Goal: Task Accomplishment & Management: Manage account settings

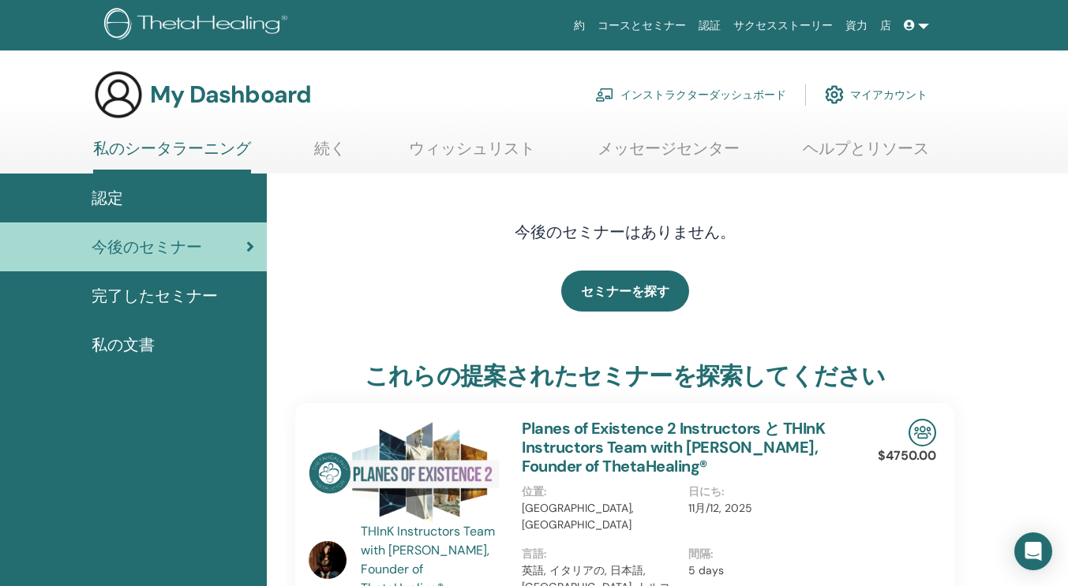
click at [679, 89] on link "インストラクターダッシュボード" at bounding box center [690, 94] width 191 height 35
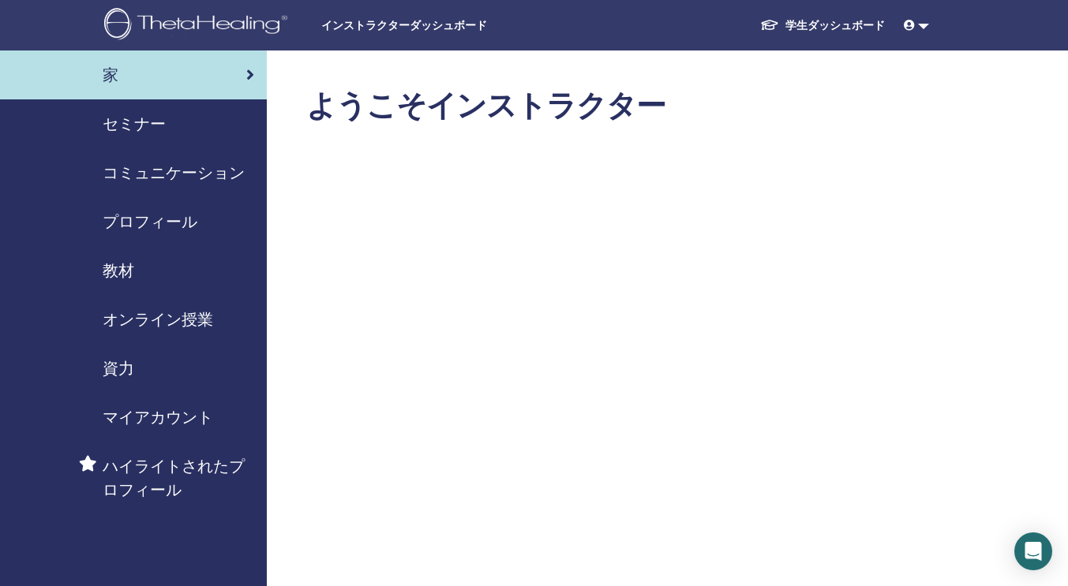
click at [141, 122] on span "セミナー" at bounding box center [134, 124] width 63 height 24
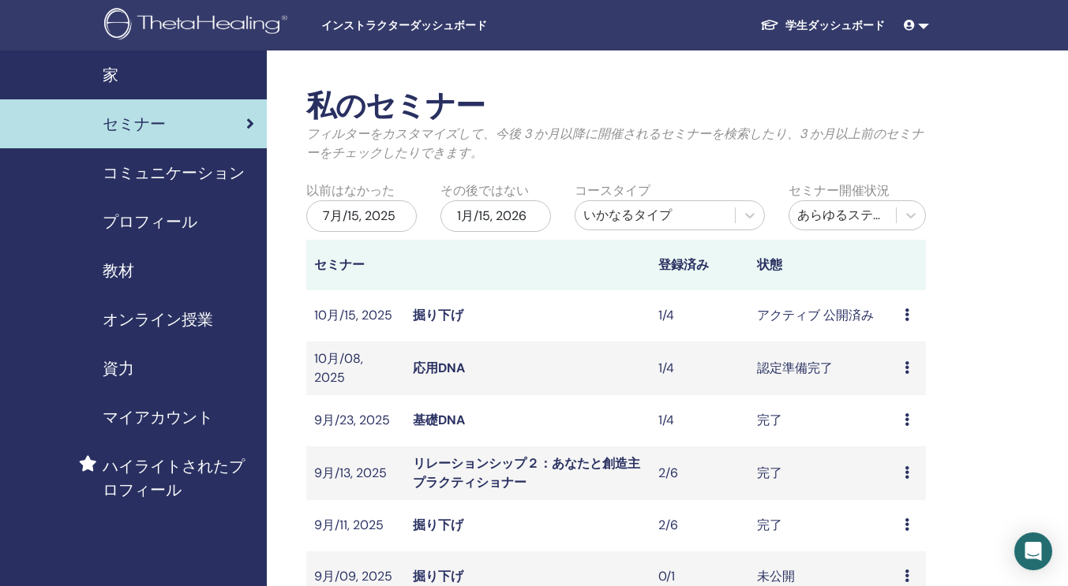
click at [905, 311] on icon at bounding box center [906, 315] width 5 height 13
click at [897, 370] on link "出席者" at bounding box center [897, 371] width 38 height 17
